Goal: Information Seeking & Learning: Learn about a topic

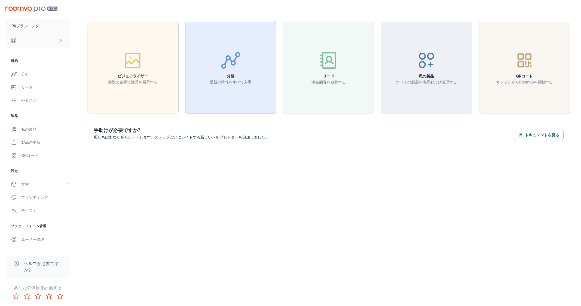
click at [198, 74] on button "分析 最新の情報をすべて入手" at bounding box center [231, 68] width 92 height 92
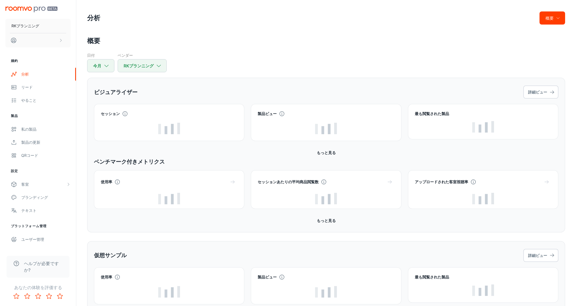
click at [353, 44] on h2 "概要" at bounding box center [326, 41] width 478 height 10
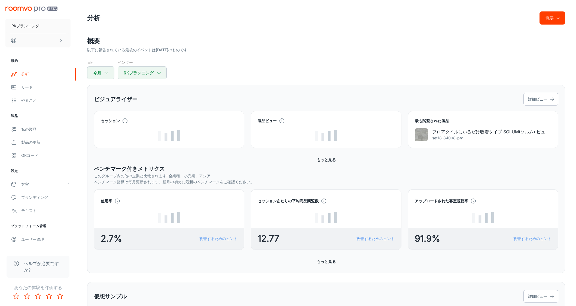
click at [356, 37] on h2 "概要" at bounding box center [326, 41] width 478 height 10
click at [355, 37] on h2 "概要" at bounding box center [326, 41] width 478 height 10
click at [406, 40] on h2 "概要" at bounding box center [326, 41] width 478 height 10
click at [440, 36] on h2 "概要" at bounding box center [326, 41] width 478 height 10
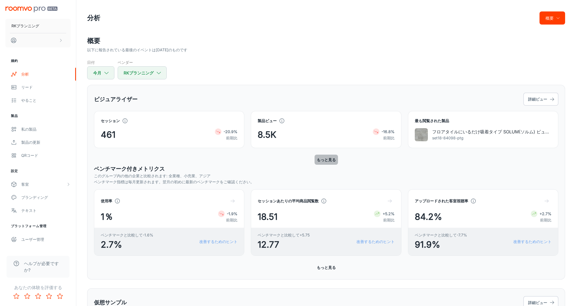
click at [326, 161] on font "もっと見る" at bounding box center [326, 159] width 19 height 5
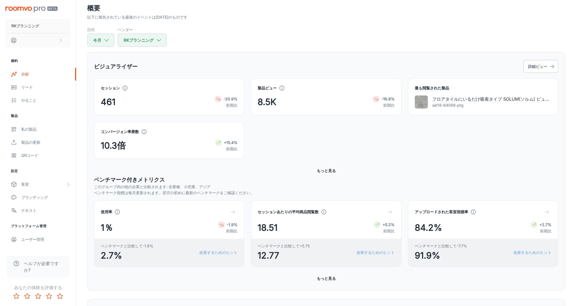
scroll to position [102, 0]
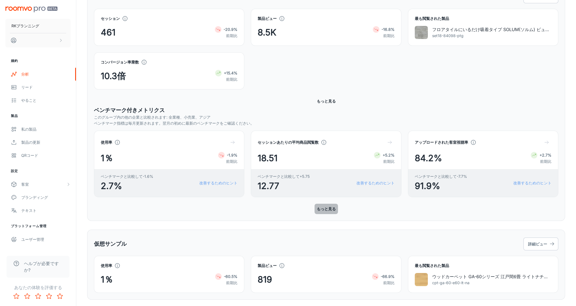
click at [324, 209] on font "もっと見る" at bounding box center [326, 209] width 19 height 5
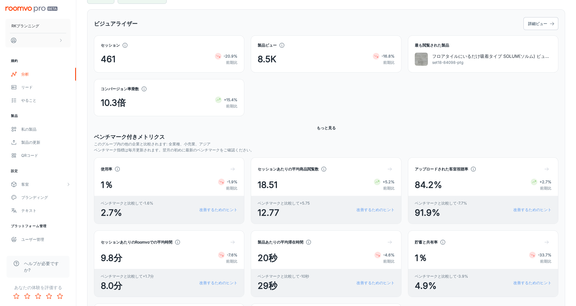
scroll to position [68, 0]
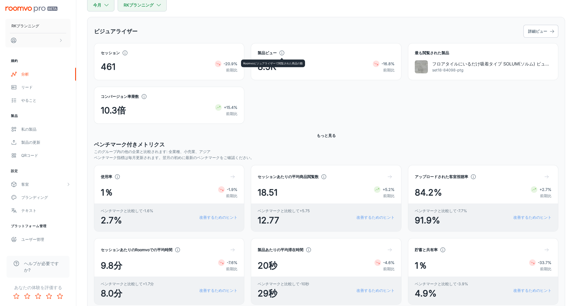
click at [283, 53] on icon at bounding box center [282, 53] width 6 height 6
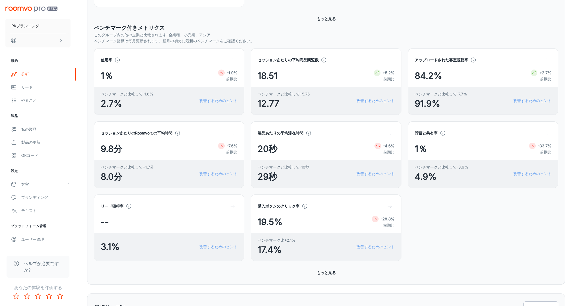
scroll to position [204, 0]
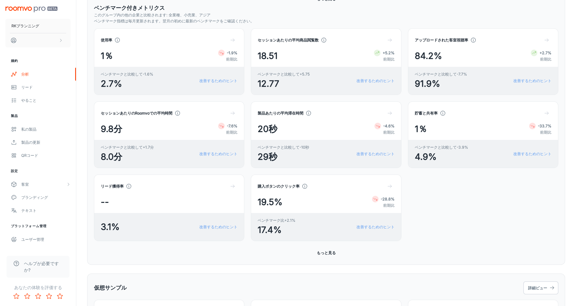
click at [262, 113] on font "製品あたりの平均滞在時間" at bounding box center [281, 113] width 46 height 5
click at [265, 157] on font "29秒" at bounding box center [268, 156] width 20 height 11
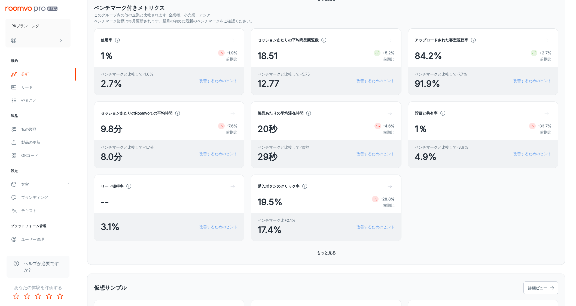
click at [87, 157] on div "セッションあたりのRoomvoでの平均時間 9.8分 -7.6% 前期比 ベンチマークと比較して+1.7分 8.0分 改善するためのヒント" at bounding box center [165, 131] width 157 height 73
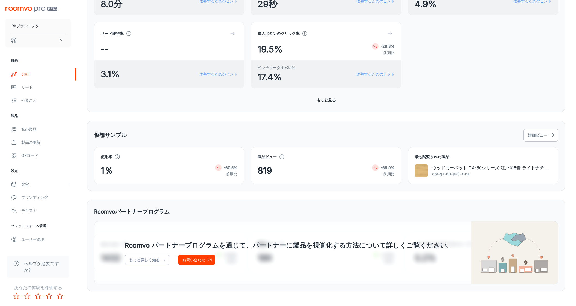
scroll to position [362, 0]
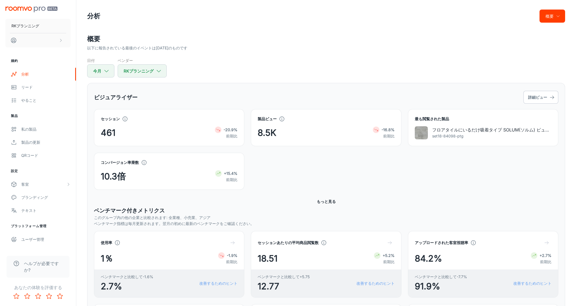
scroll to position [0, 0]
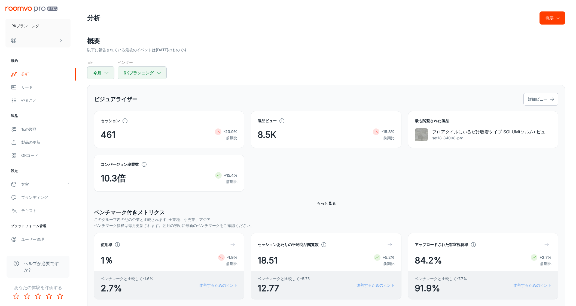
click at [340, 75] on div "日付 今月 ベンダー RKプランニング" at bounding box center [326, 69] width 478 height 20
click at [338, 66] on div "日付 今月 ベンダー RKプランニング" at bounding box center [326, 69] width 478 height 20
click at [342, 47] on div "以下に報告されている最後のイベントは[DATE]のものです" at bounding box center [326, 50] width 478 height 6
click at [328, 40] on h2 "概要" at bounding box center [326, 41] width 478 height 10
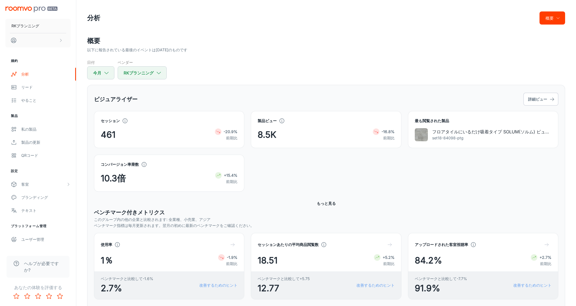
click at [349, 54] on div "概要 以下に報告されている最後のイベントは[DATE]のものです 日付 今月 ベンダー RKプランニング" at bounding box center [326, 57] width 478 height 43
click at [349, 53] on div "概要 以下に報告されている最後のイベントは[DATE]のものです 日付 今月 ベンダー RKプランニング" at bounding box center [326, 57] width 478 height 43
click at [368, 37] on h2 "概要" at bounding box center [326, 41] width 478 height 10
